Goal: Information Seeking & Learning: Learn about a topic

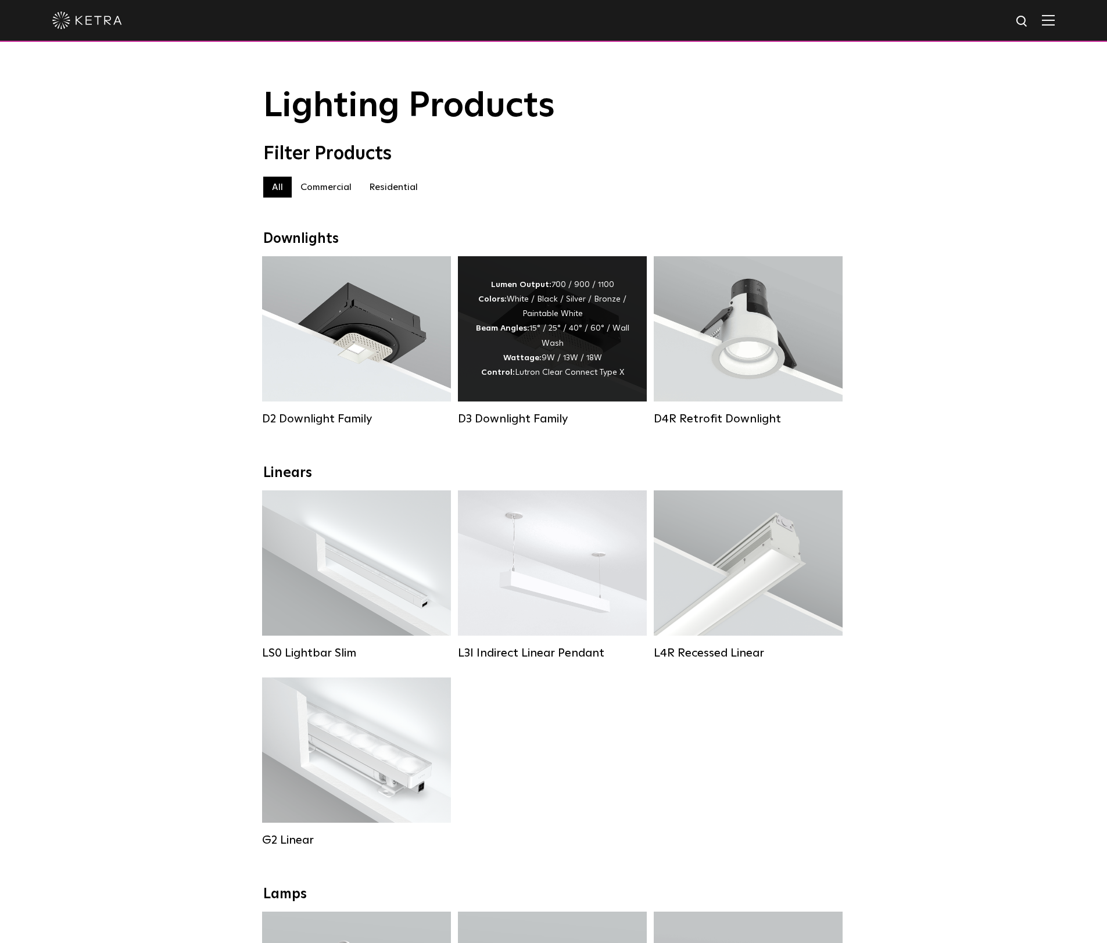
click at [520, 366] on div "Lumen Output: 700 / 900 / 1100 Colors: White / Black / Silver / Bronze / Painta…" at bounding box center [553, 329] width 154 height 102
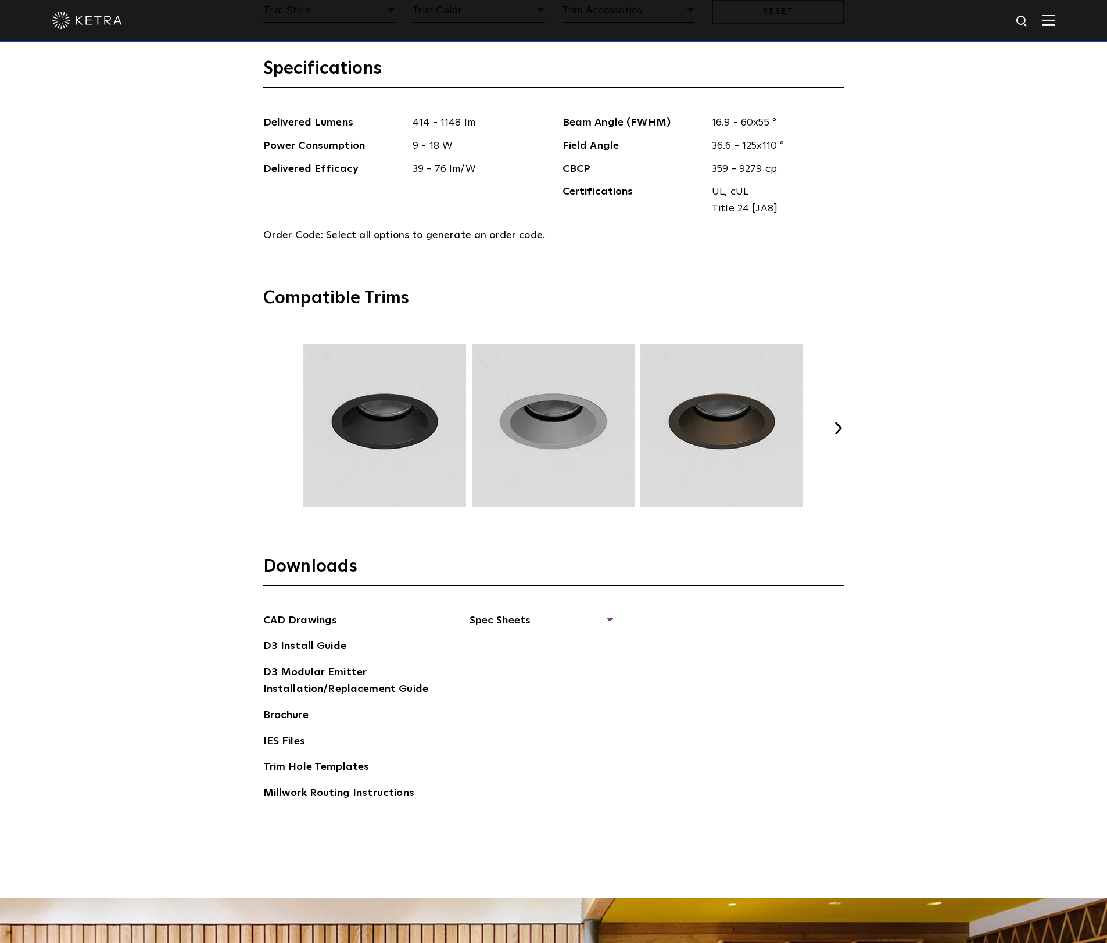
scroll to position [1837, 0]
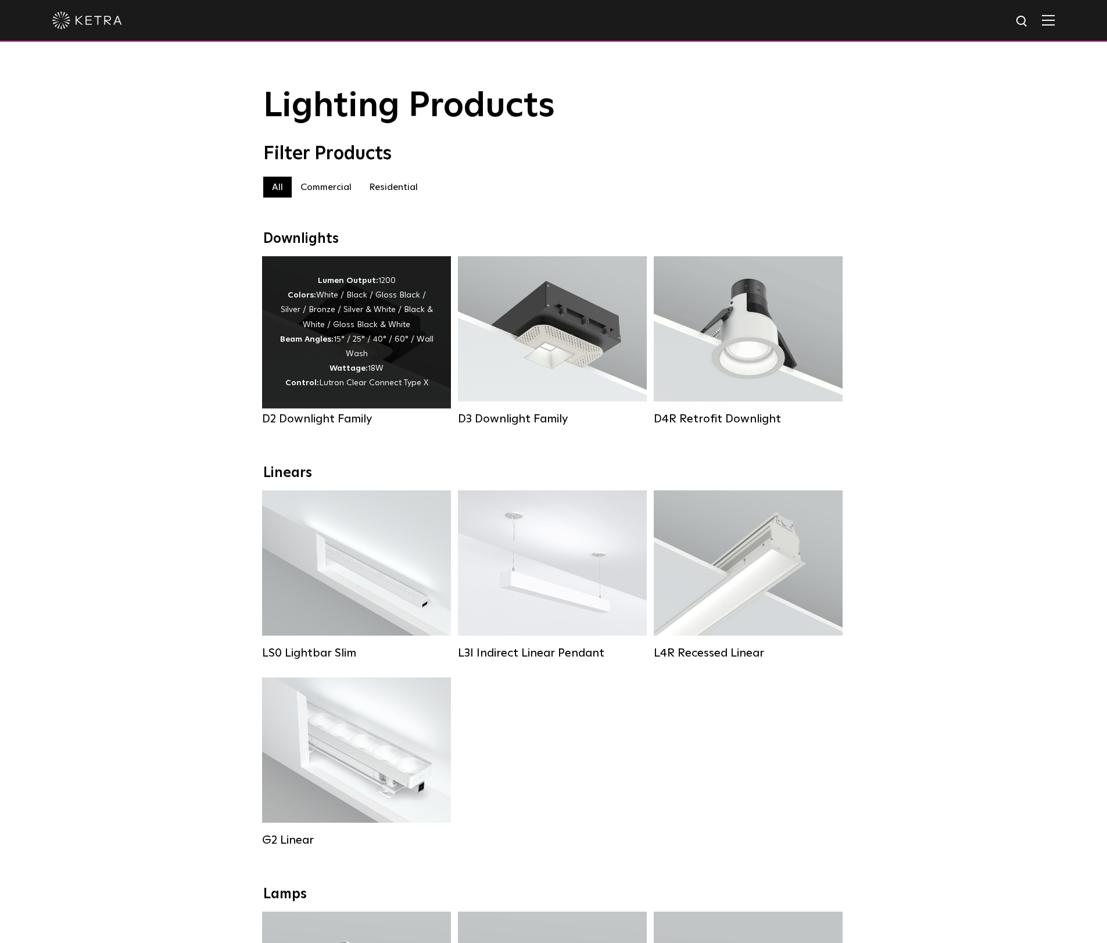
click at [367, 339] on div "Lumen Output: 1200 Colors: White / Black / Gloss Black / Silver / Bronze / Silv…" at bounding box center [357, 332] width 154 height 117
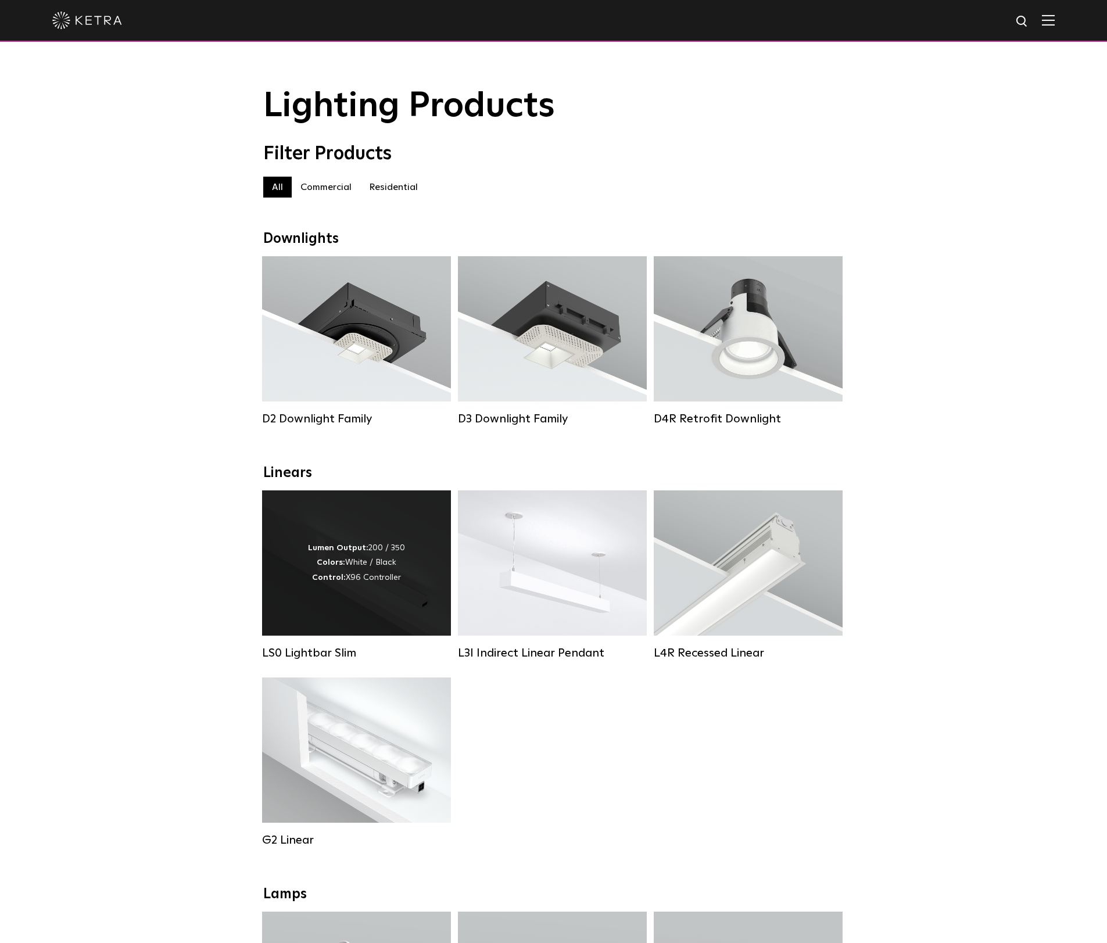
click at [346, 613] on div "Lumen Output: 200 / 350 Colors: White / Black Control: X96 Controller" at bounding box center [356, 563] width 189 height 145
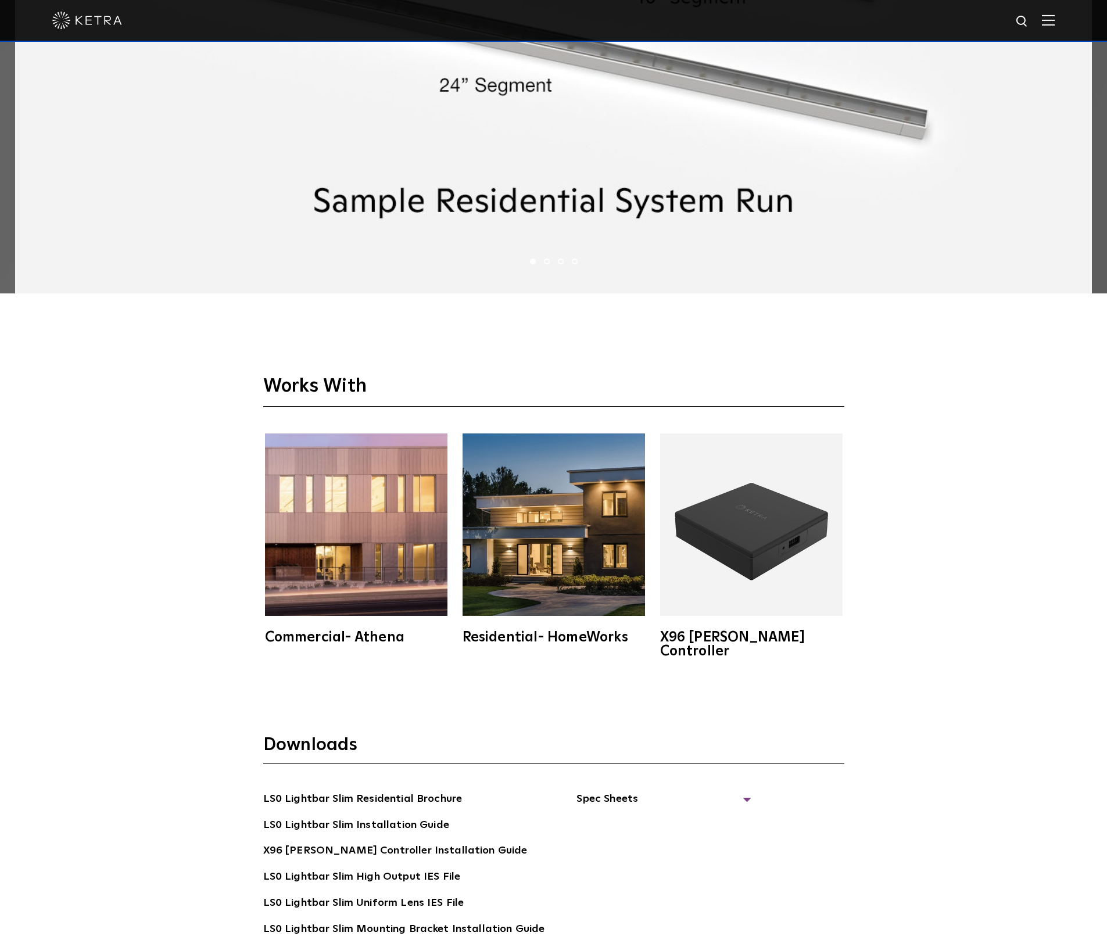
scroll to position [2915, 0]
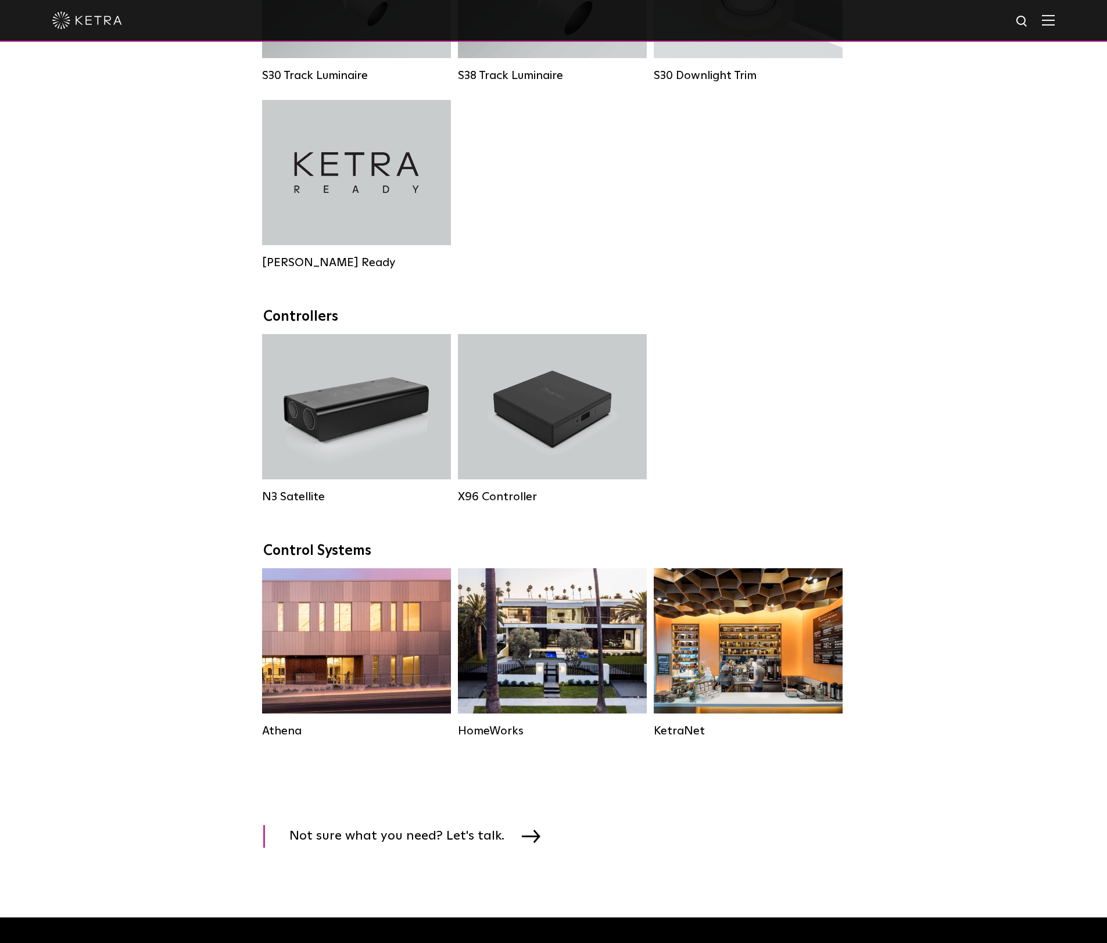
scroll to position [1226, 0]
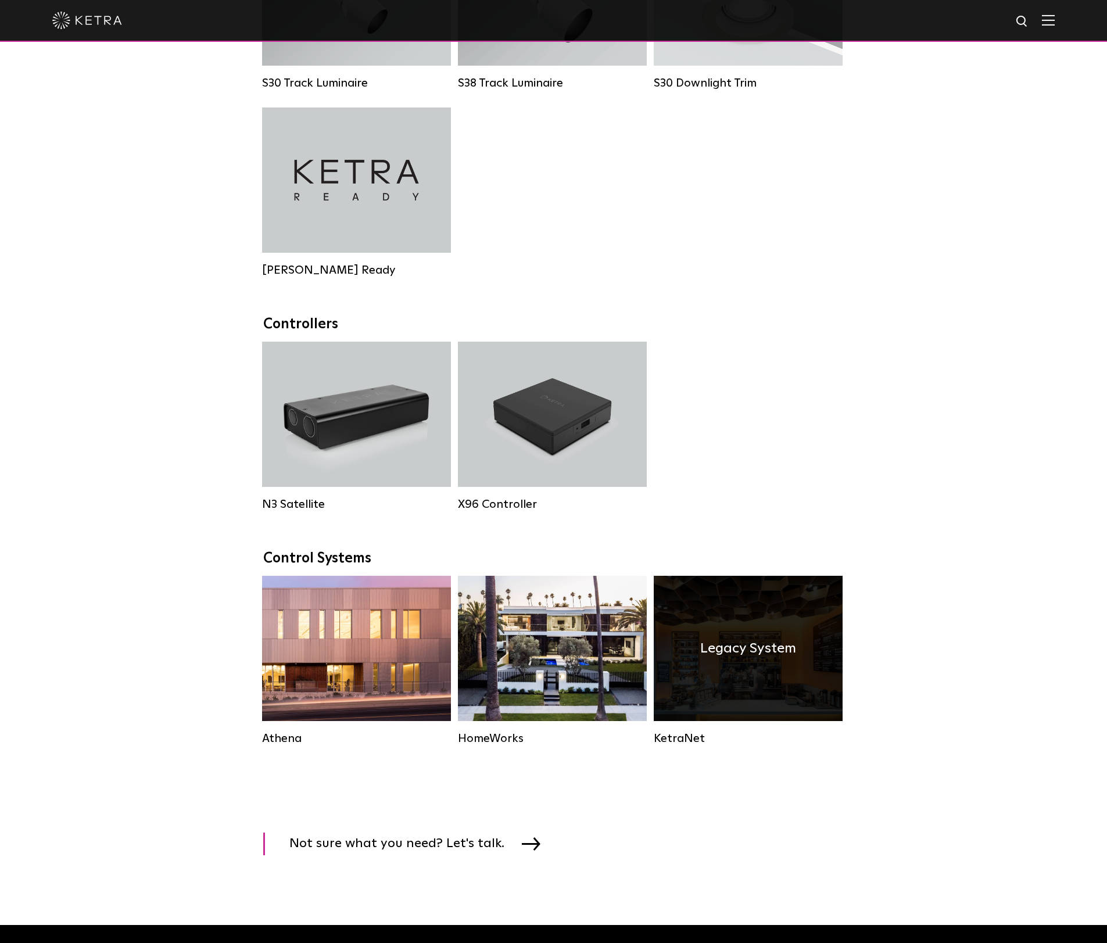
click at [798, 680] on div "Legacy System" at bounding box center [748, 648] width 189 height 145
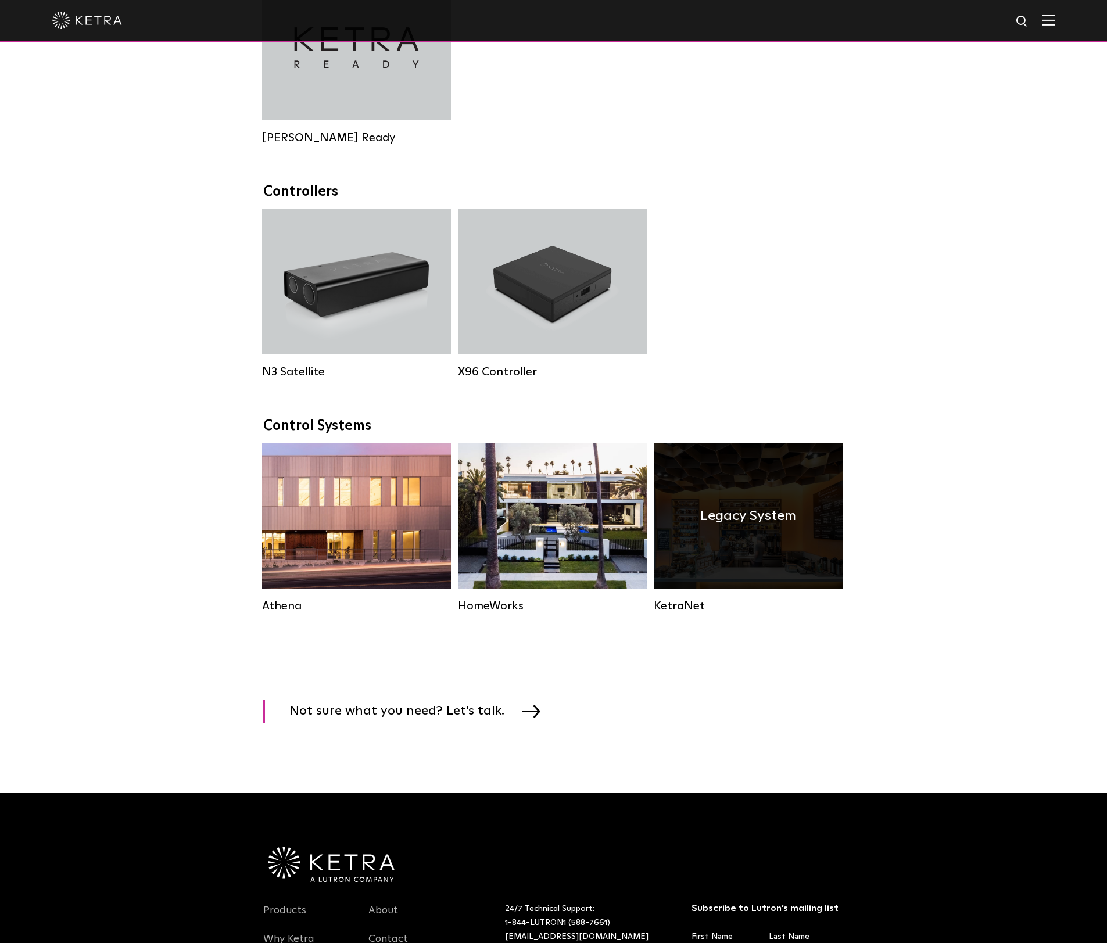
scroll to position [1226, 0]
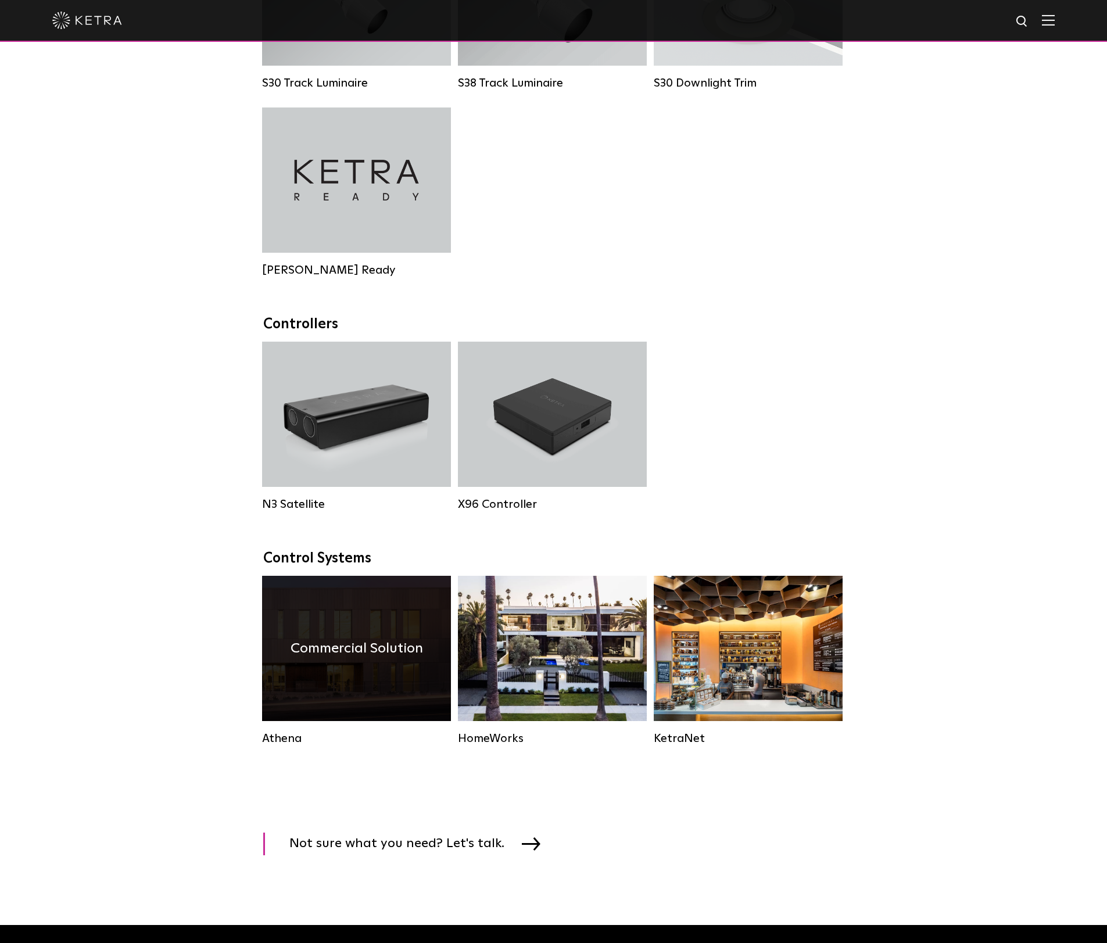
click at [331, 652] on h4 "Commercial Solution" at bounding box center [357, 649] width 133 height 22
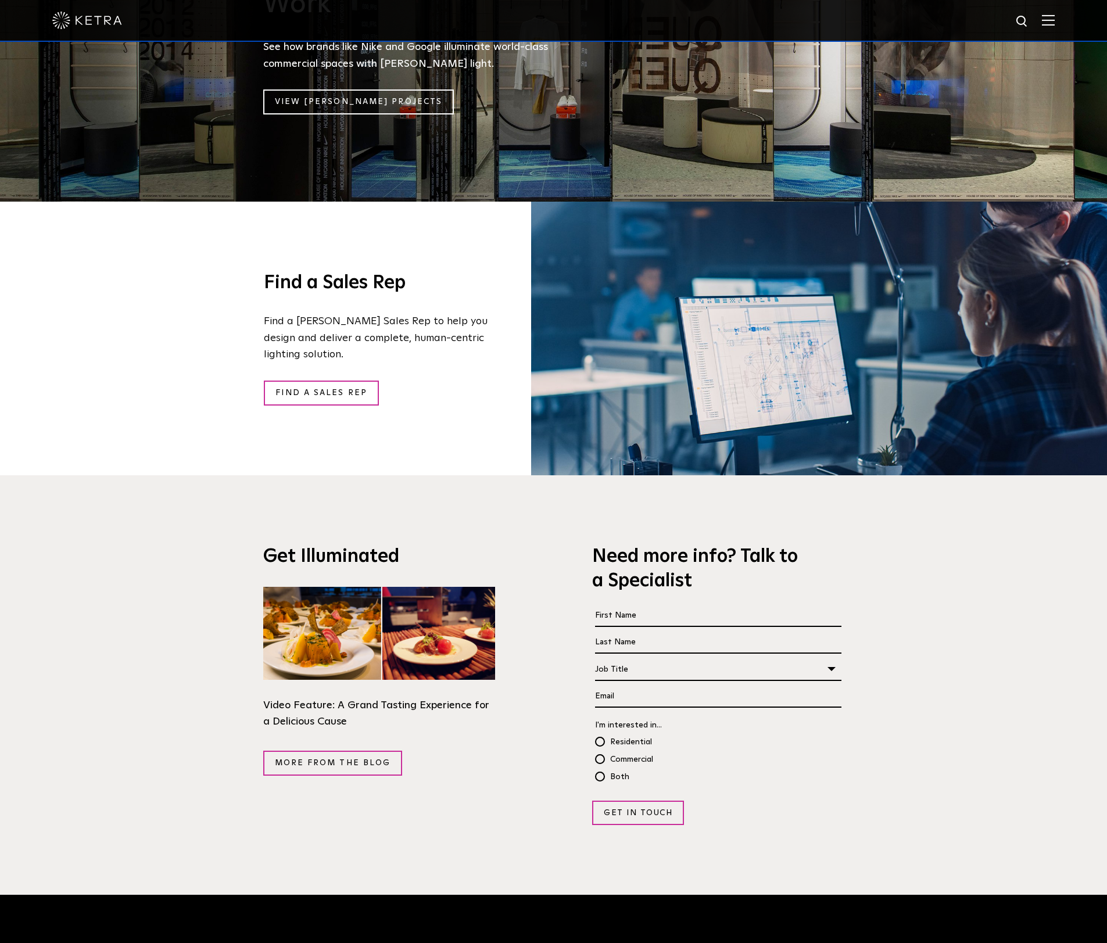
scroll to position [2054, 0]
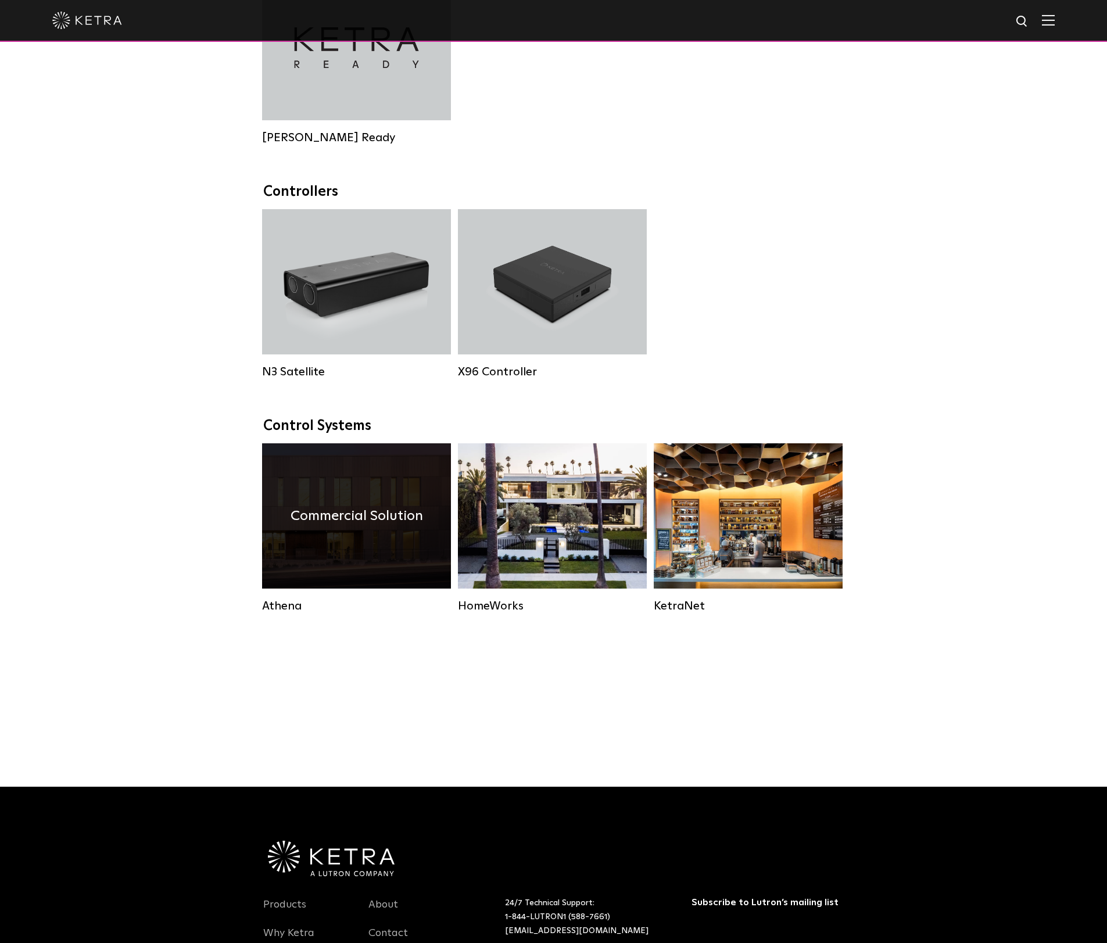
scroll to position [1226, 0]
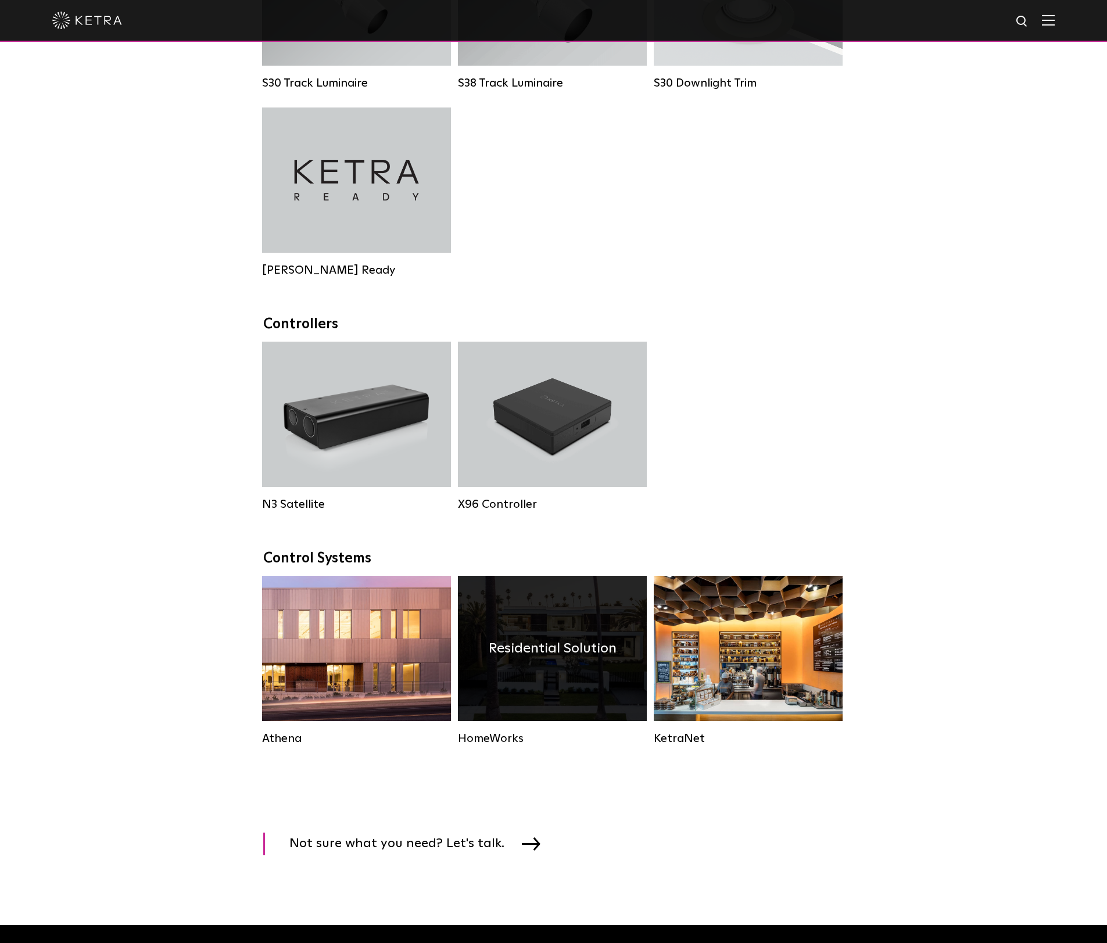
click at [545, 650] on h4 "Residential Solution" at bounding box center [553, 649] width 128 height 22
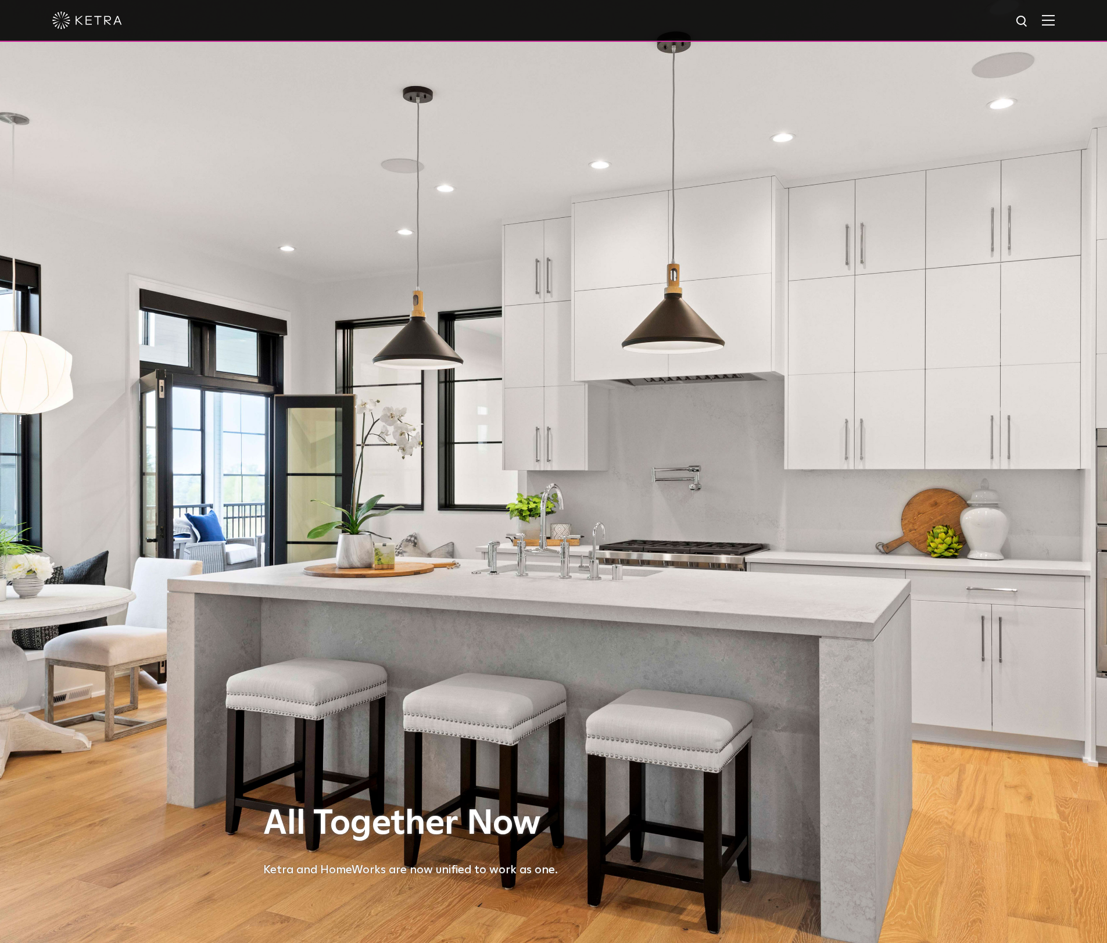
click at [1055, 25] on img at bounding box center [1048, 20] width 13 height 11
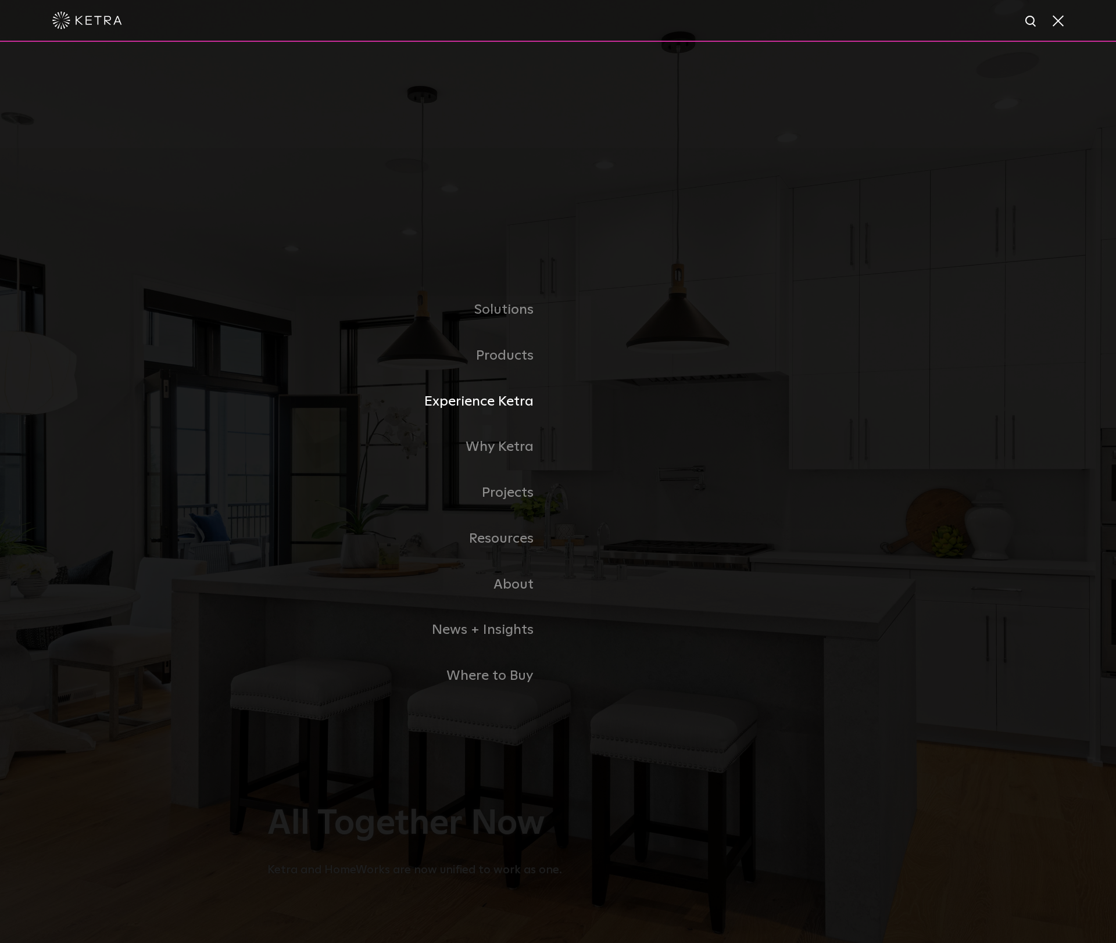
click at [510, 399] on link "Experience Ketra" at bounding box center [412, 402] width 291 height 46
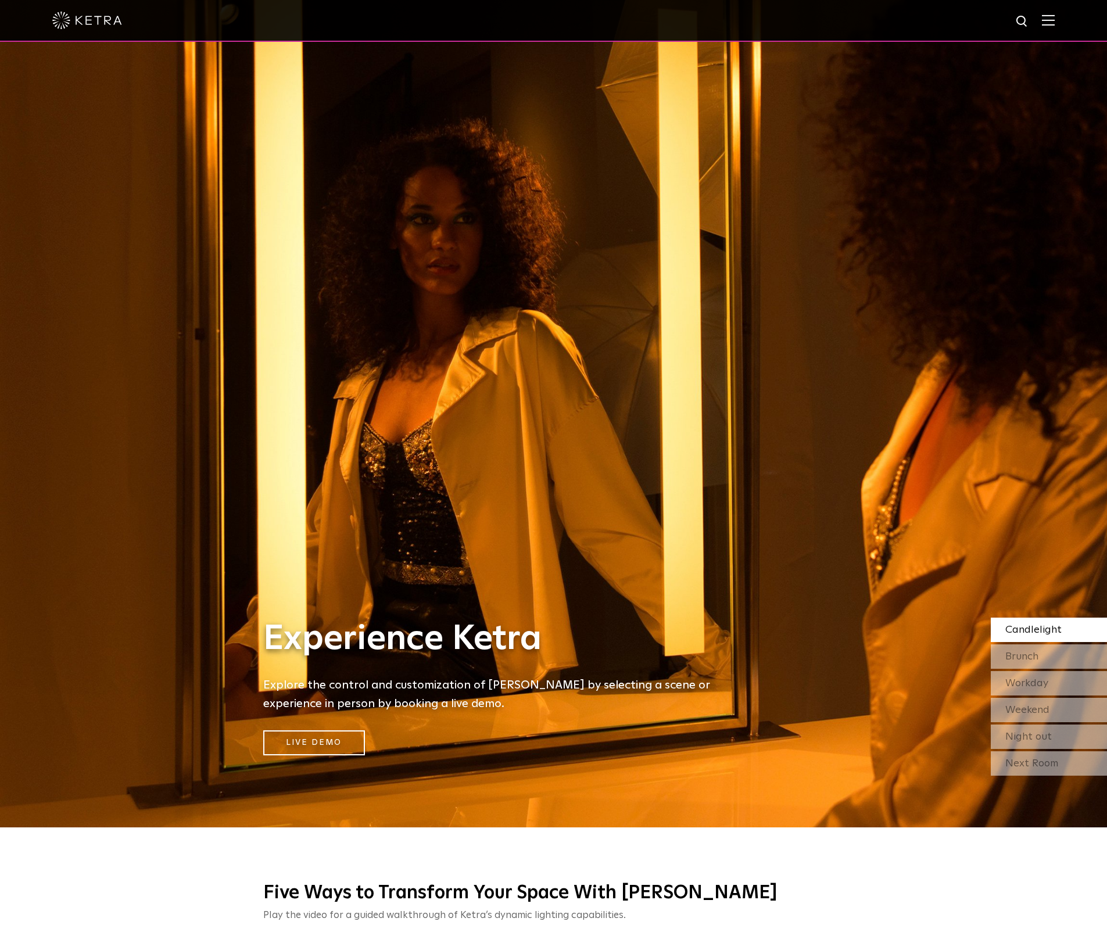
scroll to position [130, 0]
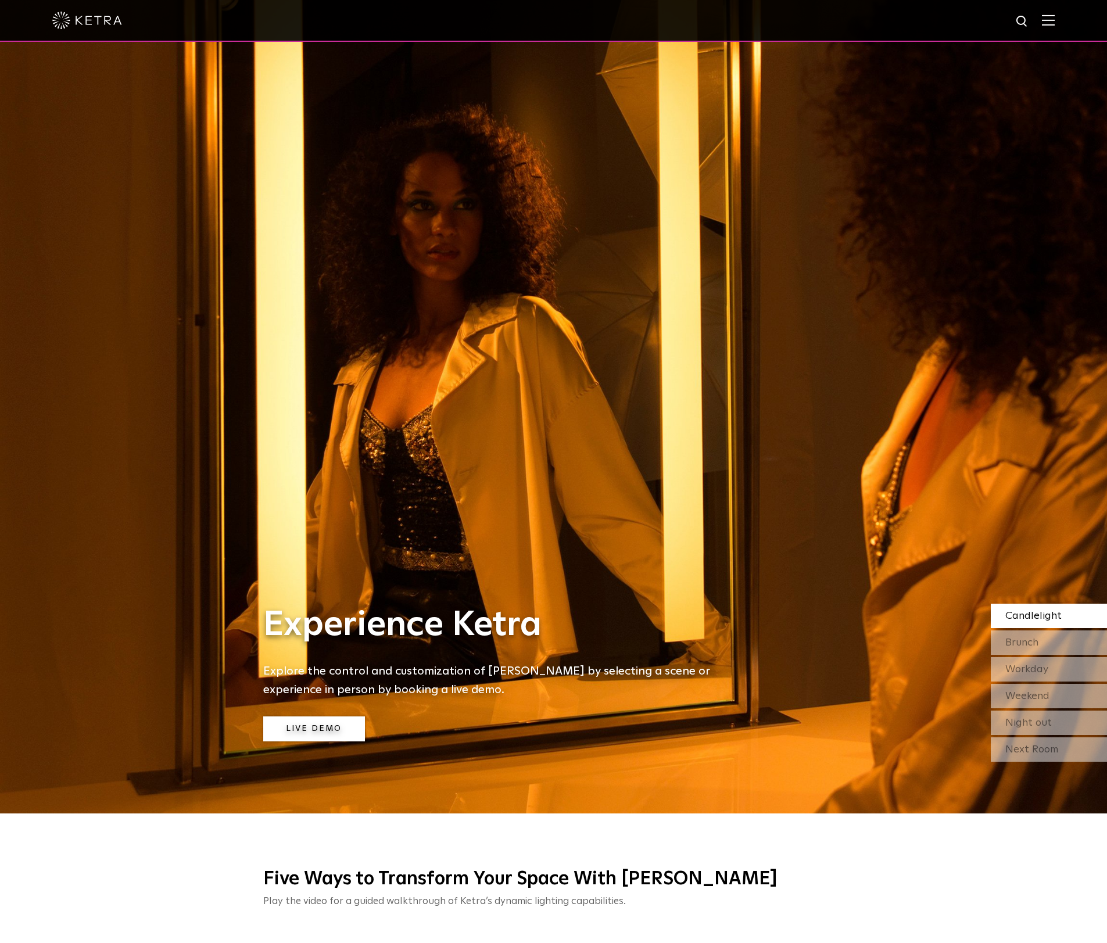
click at [324, 731] on link "Live Demo" at bounding box center [314, 729] width 102 height 25
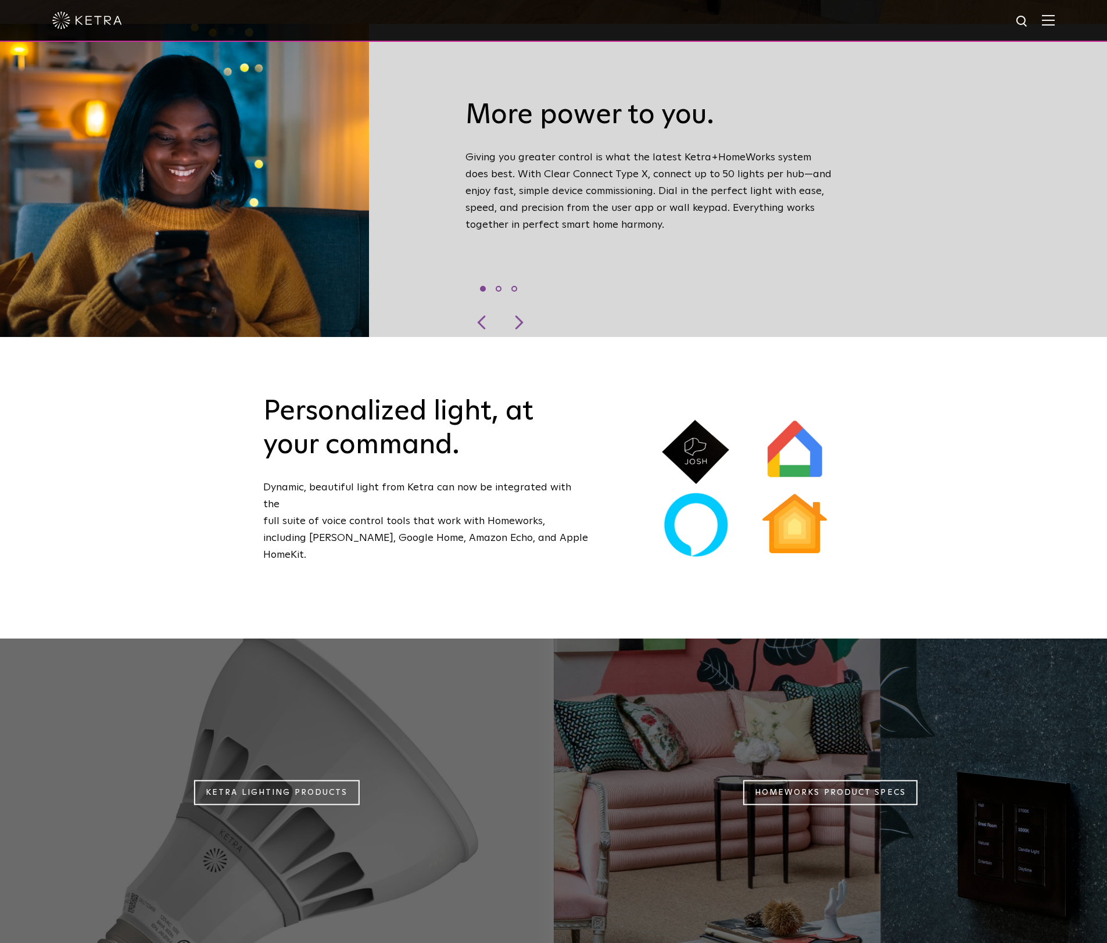
scroll to position [770, 0]
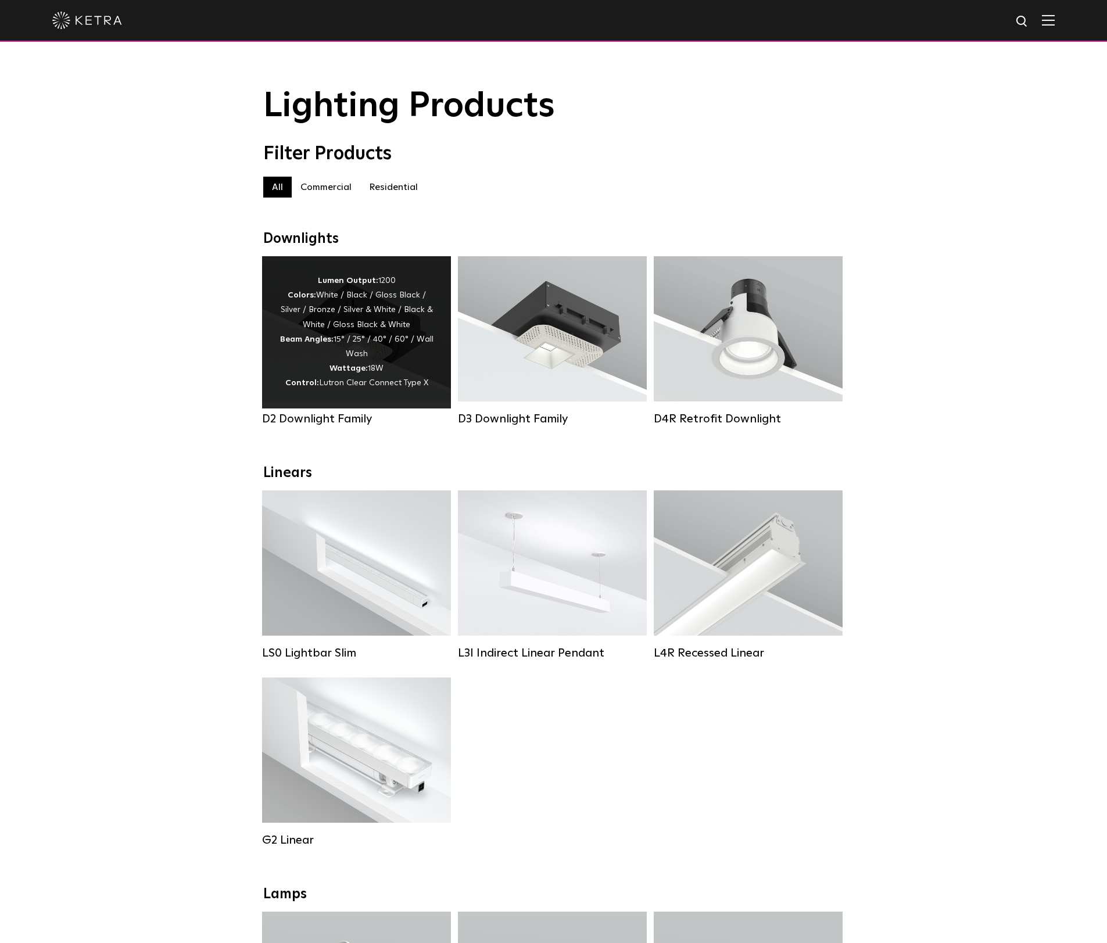
click at [369, 359] on div "Lumen Output: 1200 Colors: White / Black / Gloss Black / Silver / Bronze / Silv…" at bounding box center [357, 332] width 154 height 117
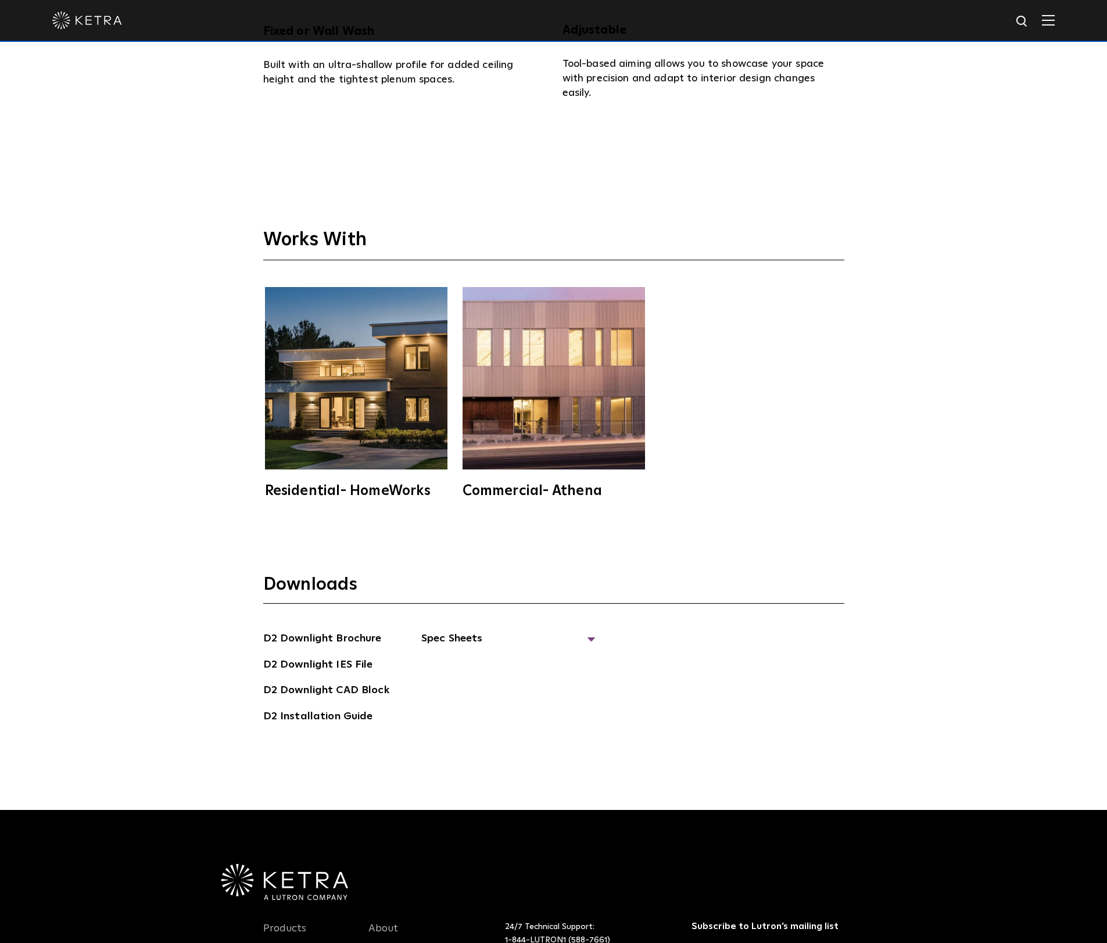
scroll to position [3988, 0]
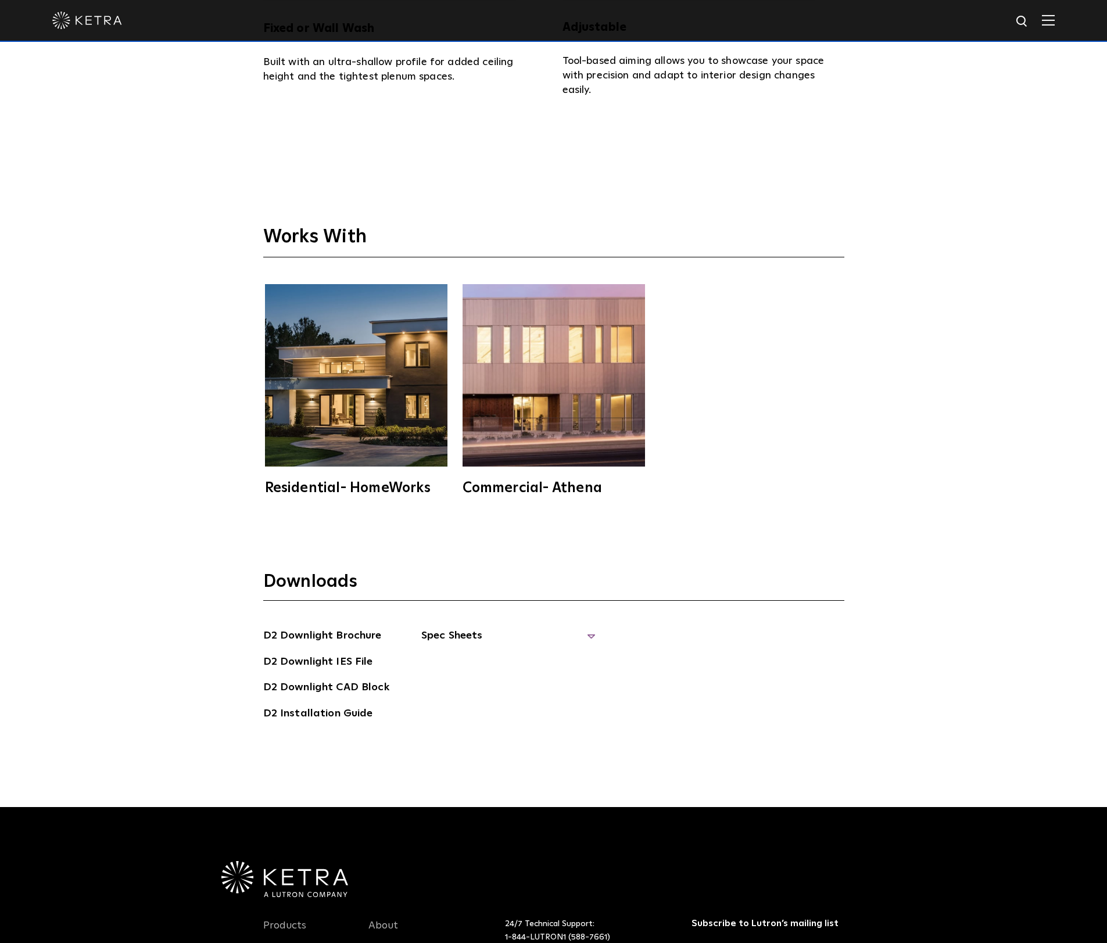
click at [431, 628] on span "Spec Sheets" at bounding box center [508, 641] width 174 height 26
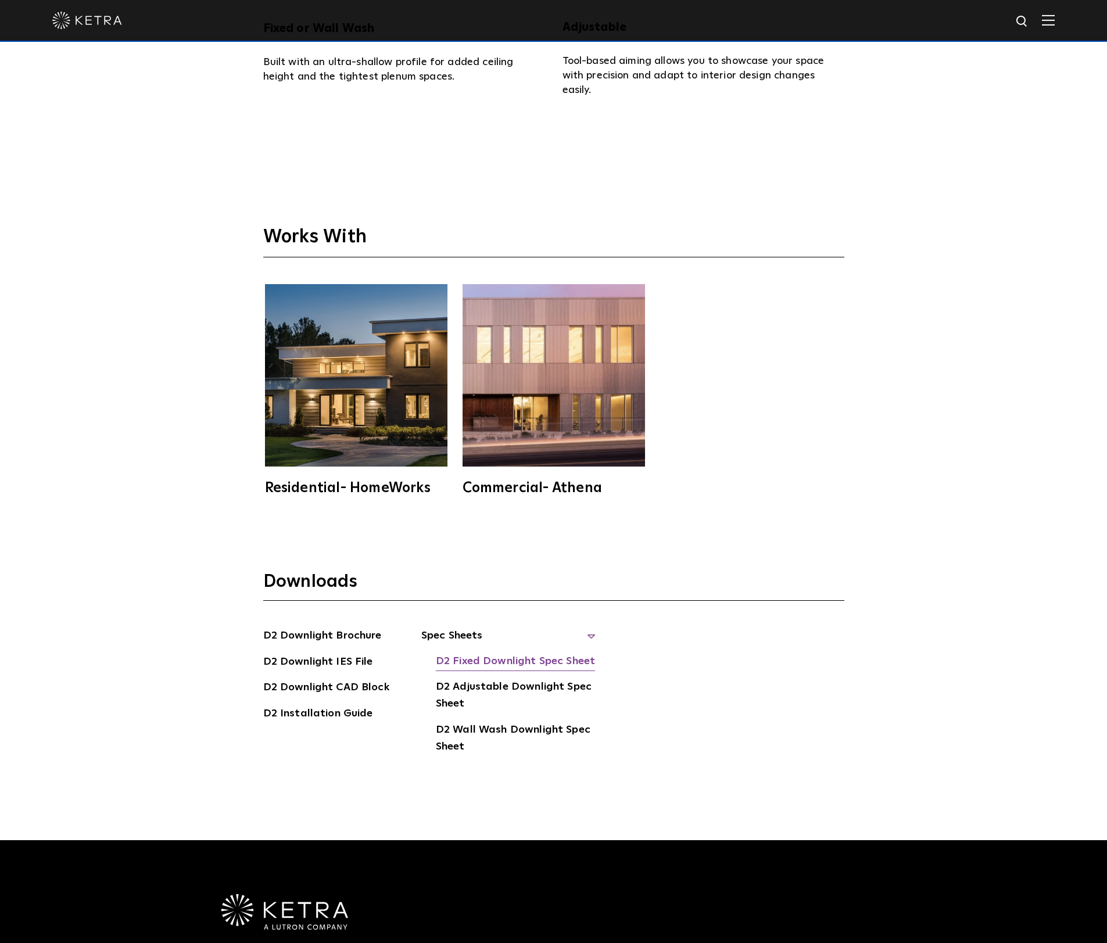
click at [512, 653] on link "D2 Fixed Downlight Spec Sheet" at bounding box center [515, 662] width 159 height 19
